Goal: Navigation & Orientation: Find specific page/section

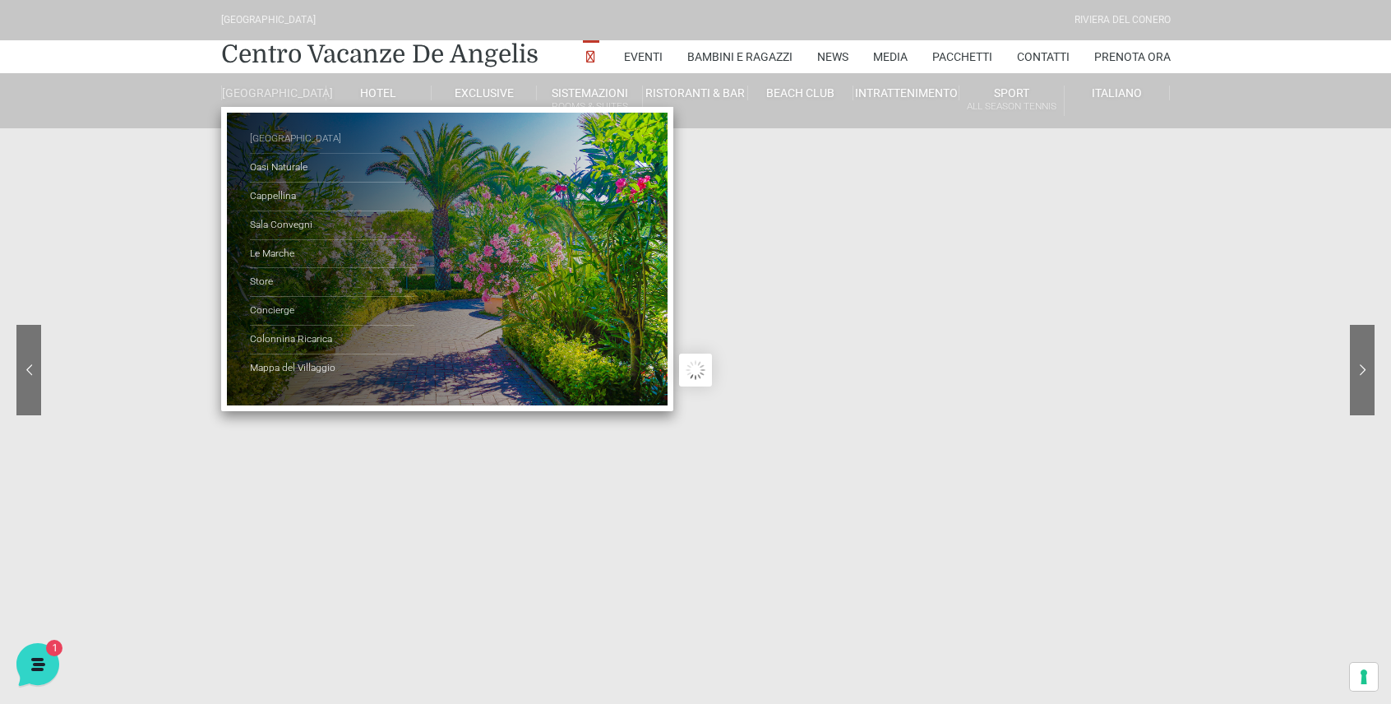
click at [292, 154] on link "[GEOGRAPHIC_DATA]" at bounding box center [332, 139] width 164 height 29
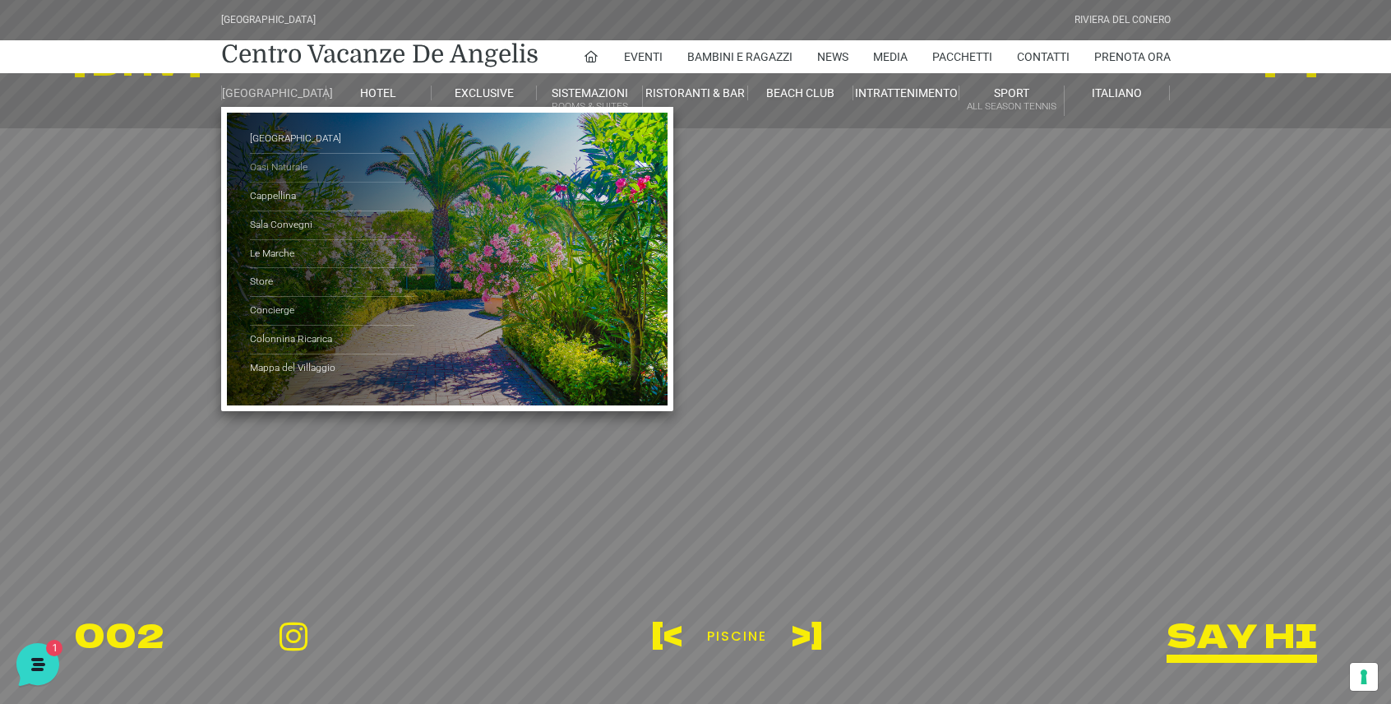
click at [284, 178] on link "Oasi Naturale" at bounding box center [332, 168] width 164 height 29
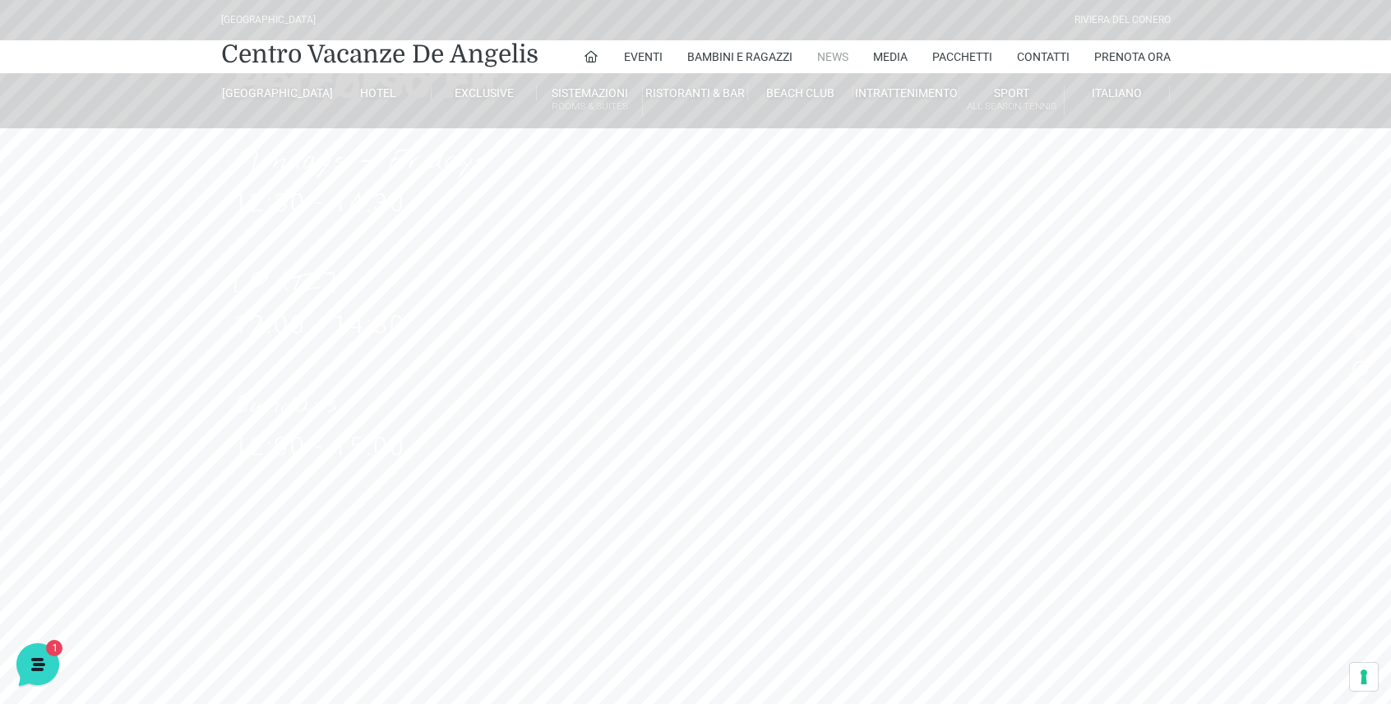
click at [825, 51] on link "News" at bounding box center [832, 56] width 31 height 33
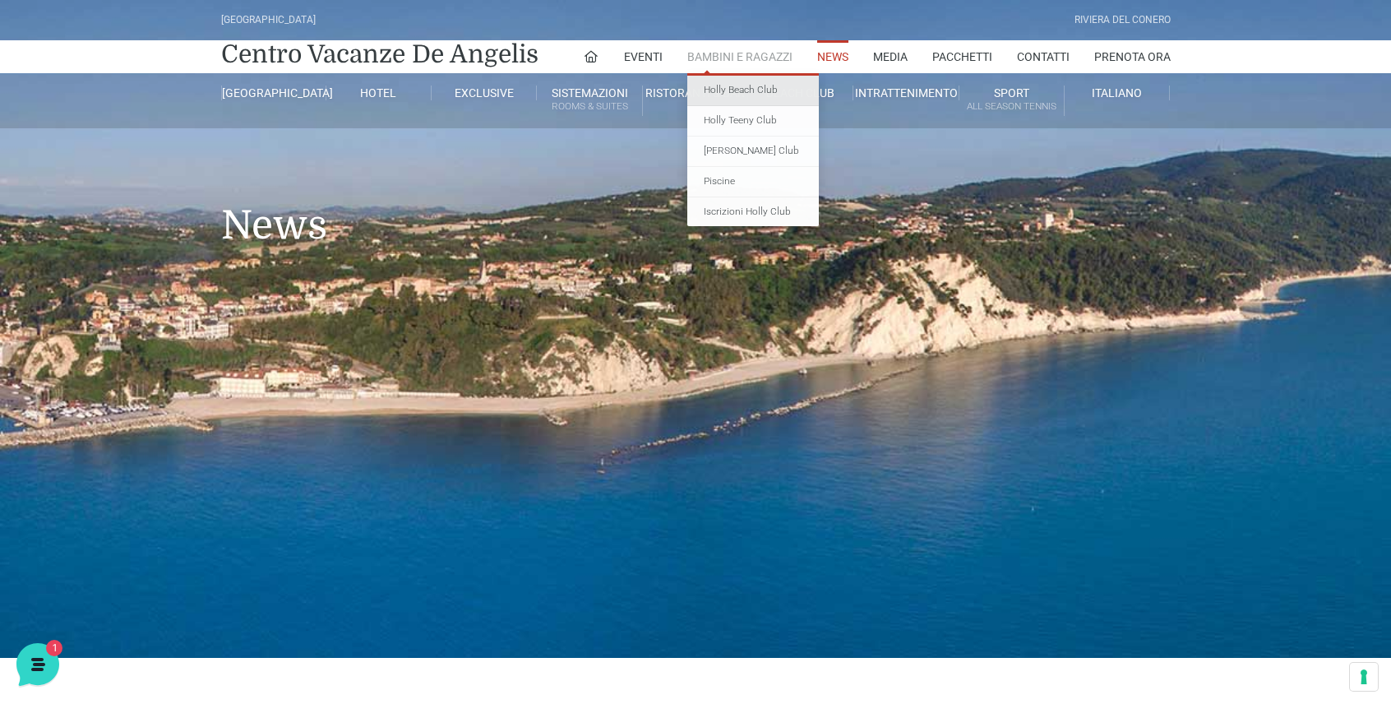
click at [763, 92] on link "Holly Beach Club" at bounding box center [753, 91] width 132 height 30
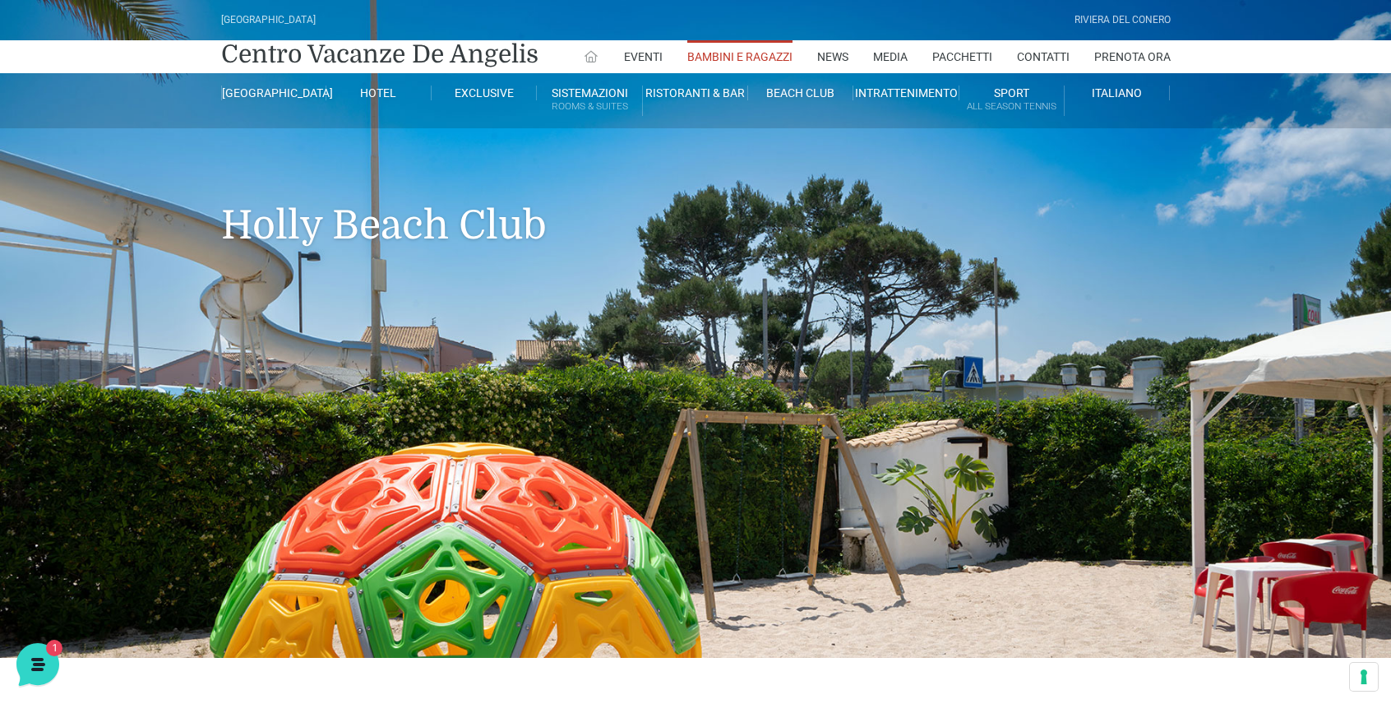
click at [590, 56] on icon at bounding box center [591, 56] width 15 height 15
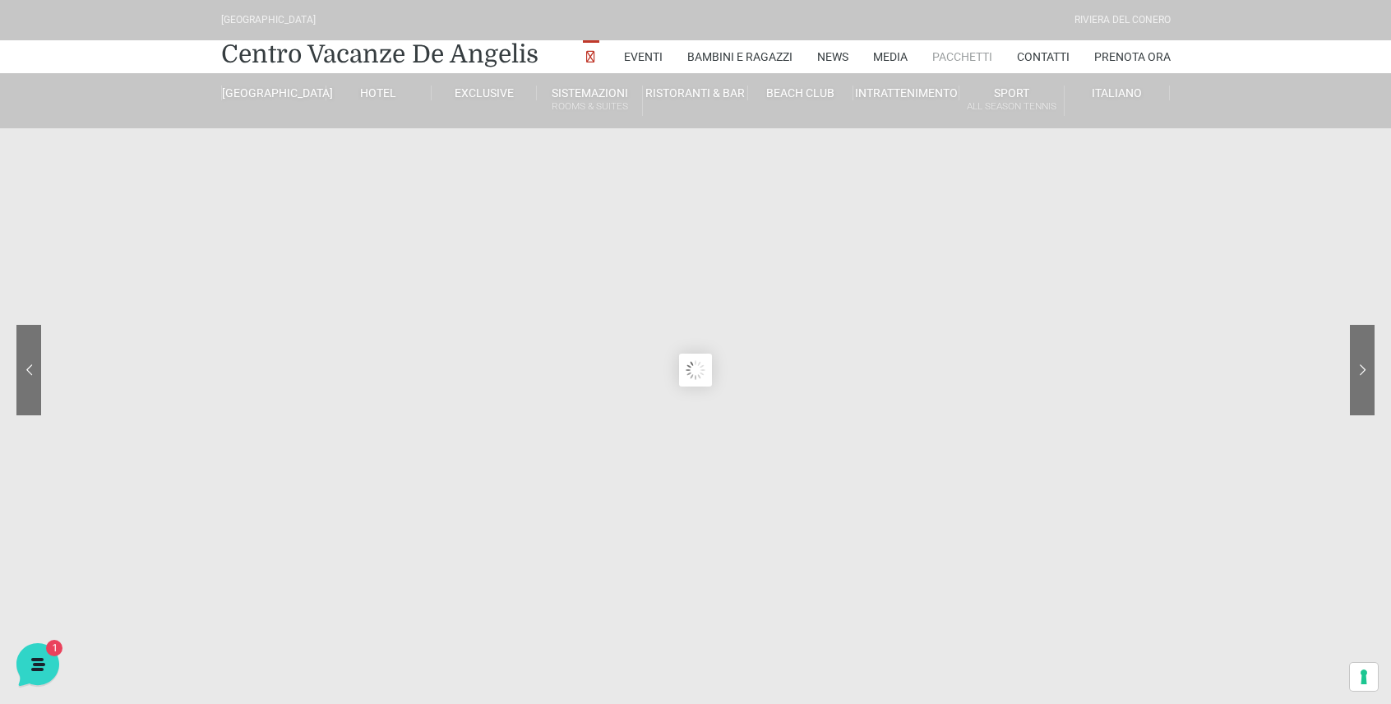
click at [956, 63] on link "Pacchetti" at bounding box center [962, 56] width 60 height 33
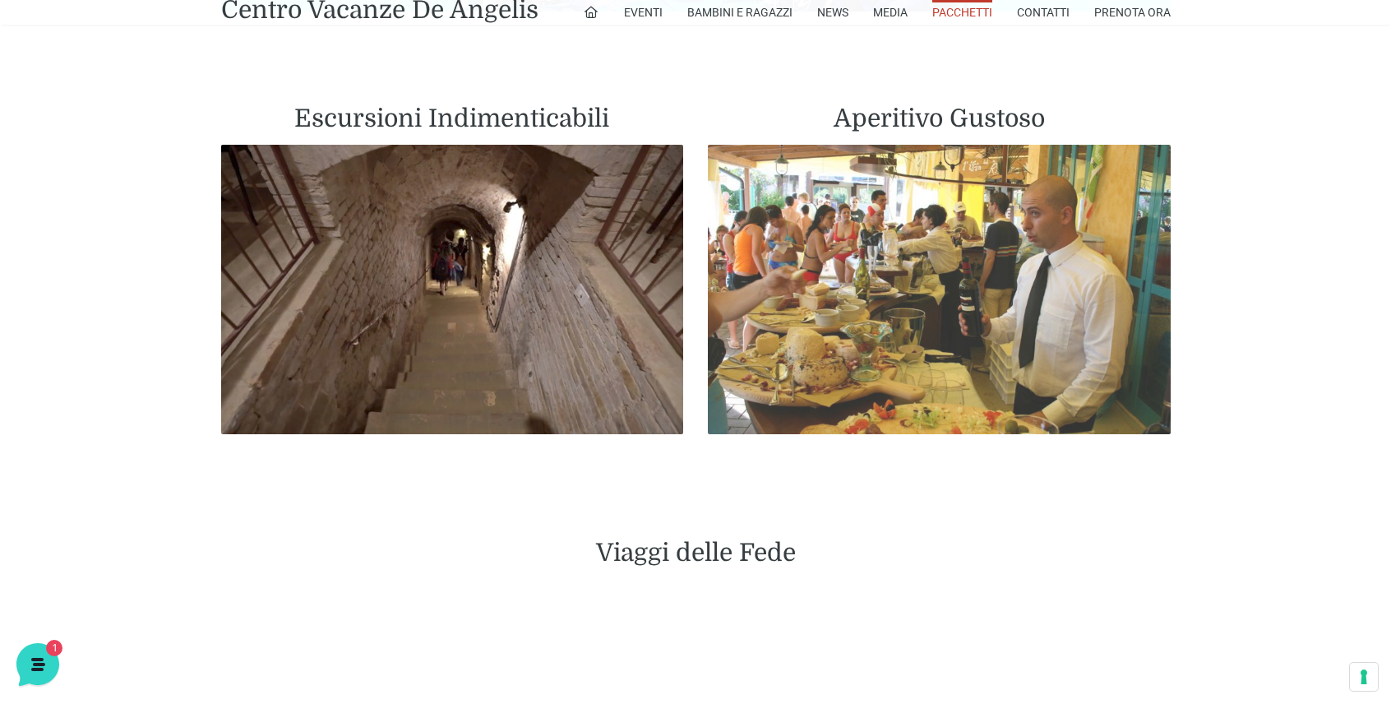
scroll to position [3041, 0]
